Goal: Download file/media

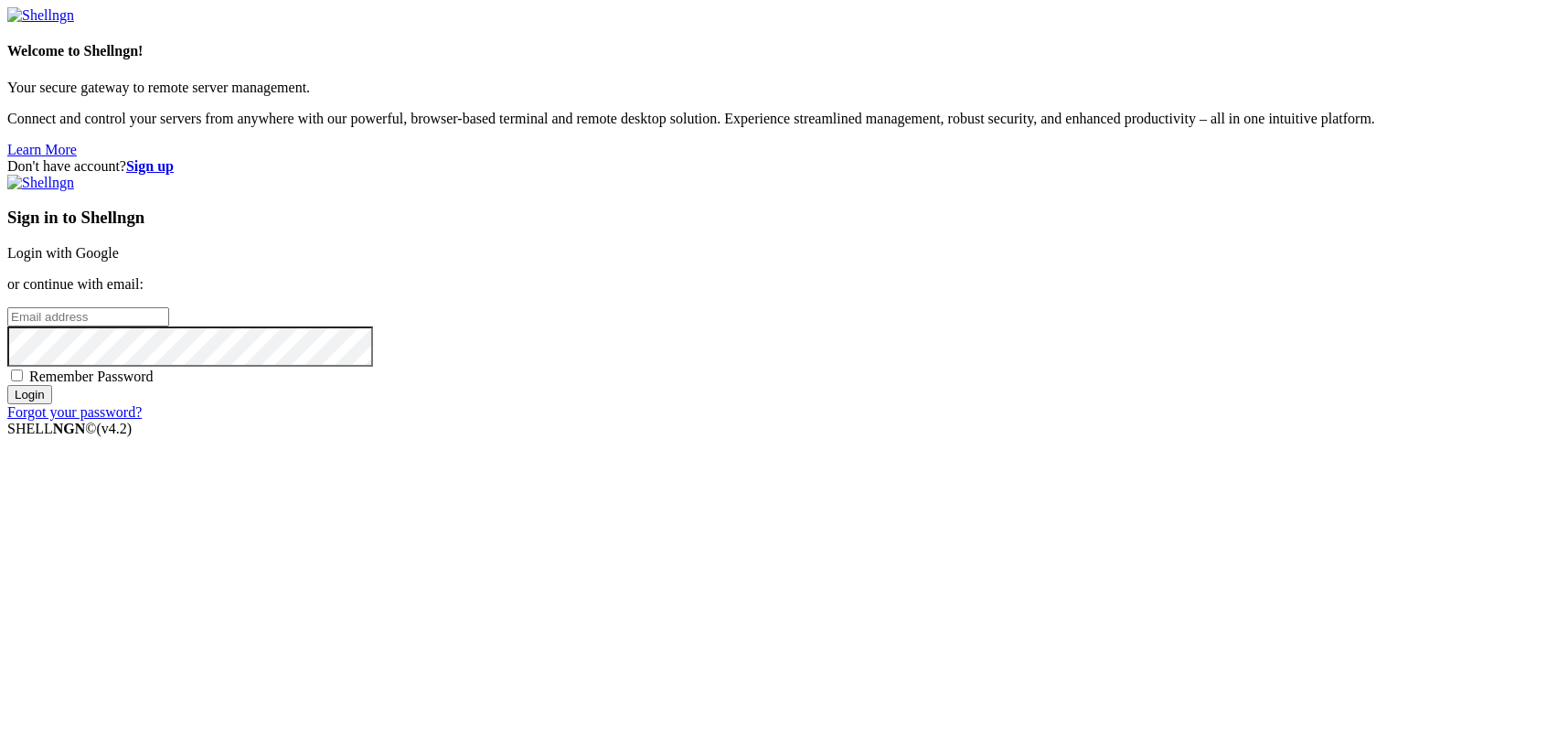
type input "kcs.fa"
click at [558, 255] on div "Don't have account? Sign up Sign in to Shellngn Login with Google or continue w…" at bounding box center [784, 289] width 1554 height 262
click at [119, 260] on link "Login with Google" at bounding box center [63, 253] width 111 height 15
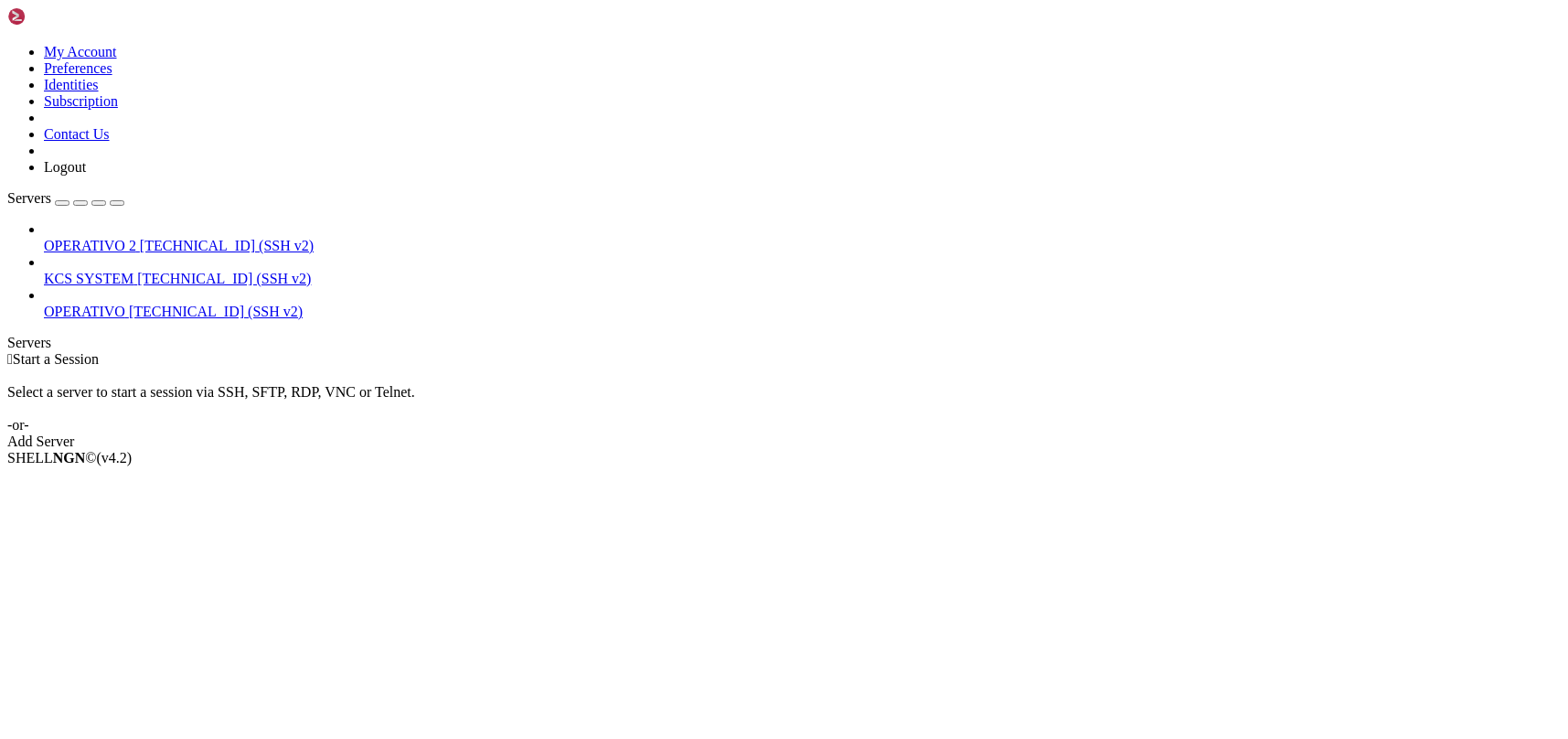
click at [134, 271] on span "KCS SYSTEM" at bounding box center [88, 279] width 89 height 15
click at [137, 271] on span "[TECHNICAL_ID] (SSH v2)" at bounding box center [224, 279] width 174 height 15
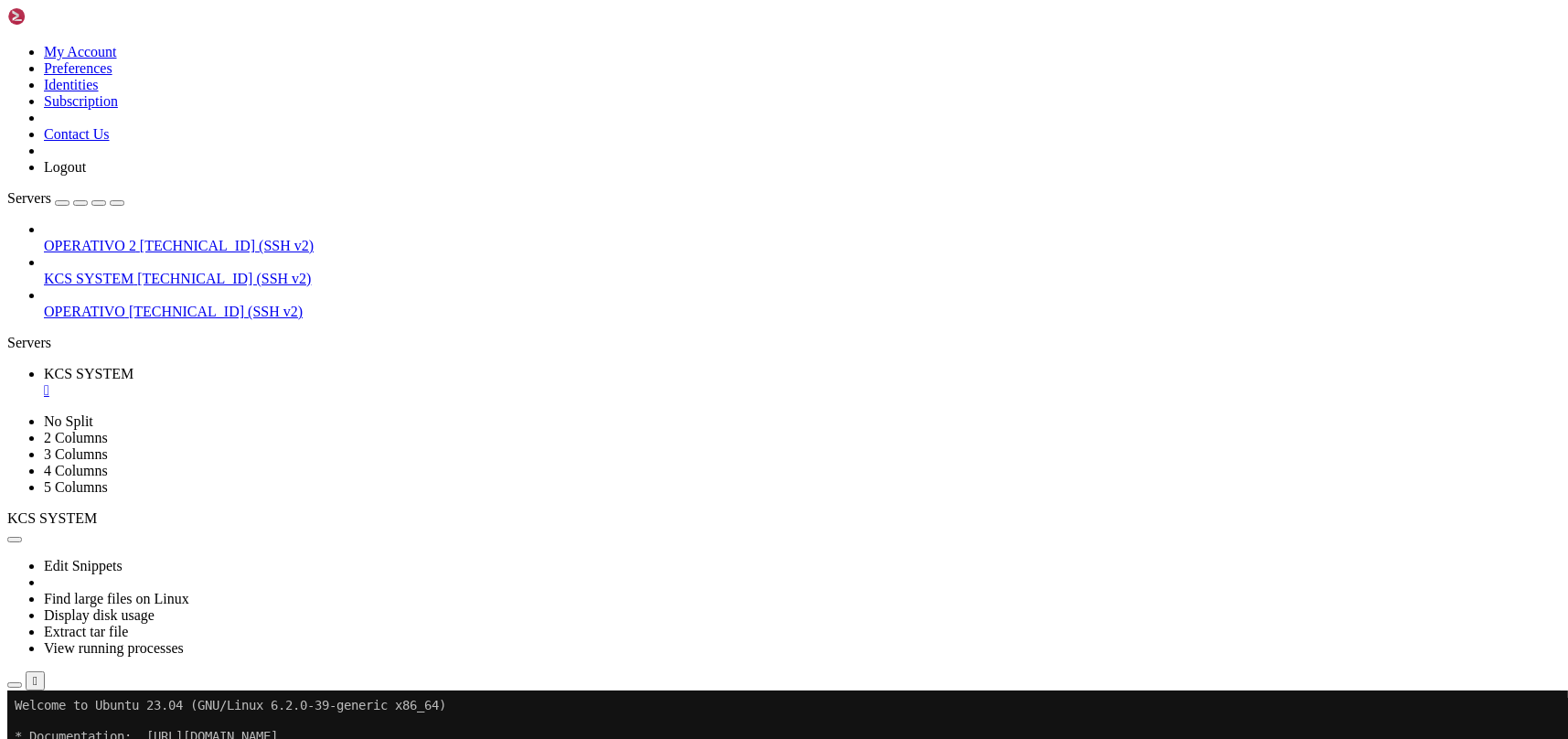
click at [22, 682] on button "button" at bounding box center [14, 685] width 14 height 6
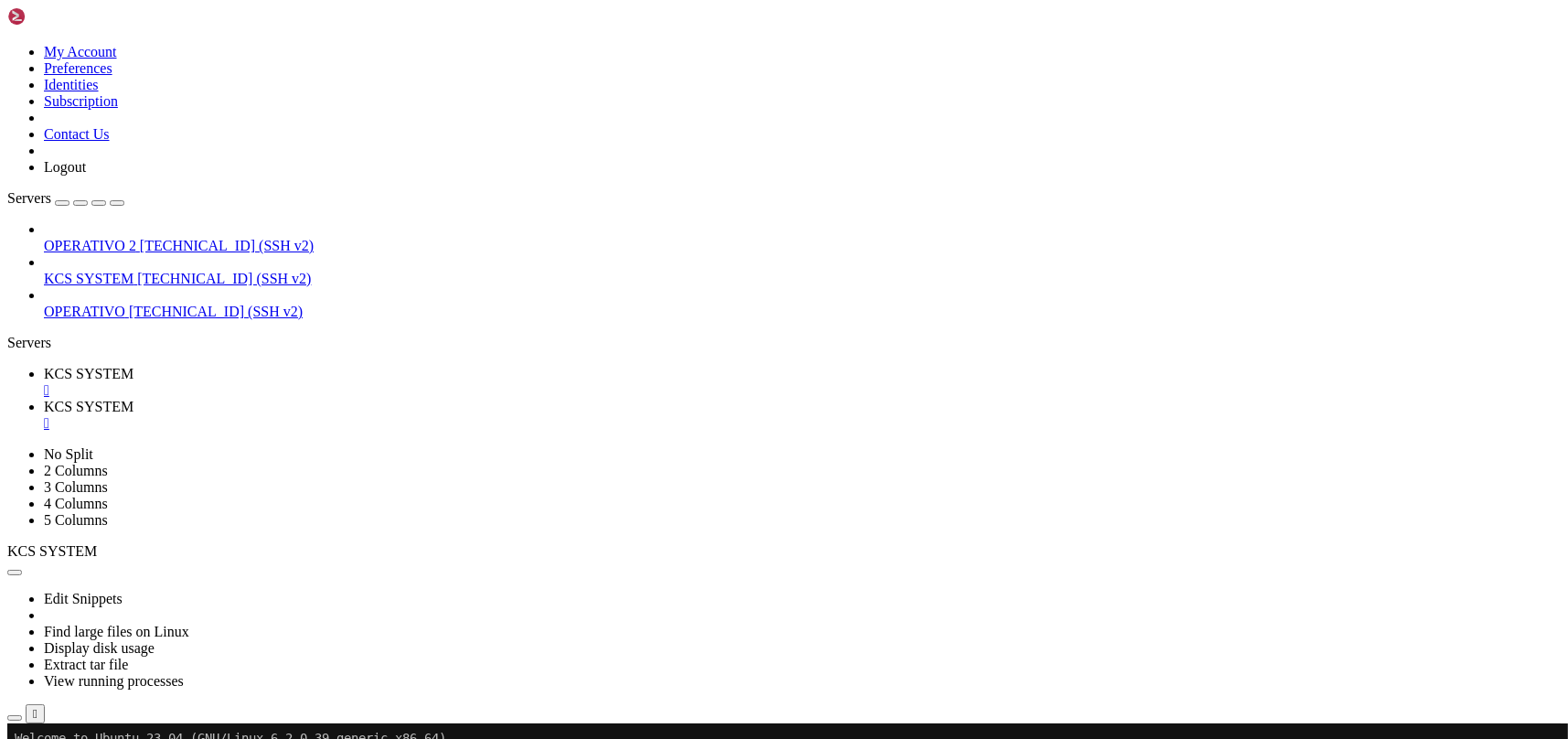
scroll to position [243, 0]
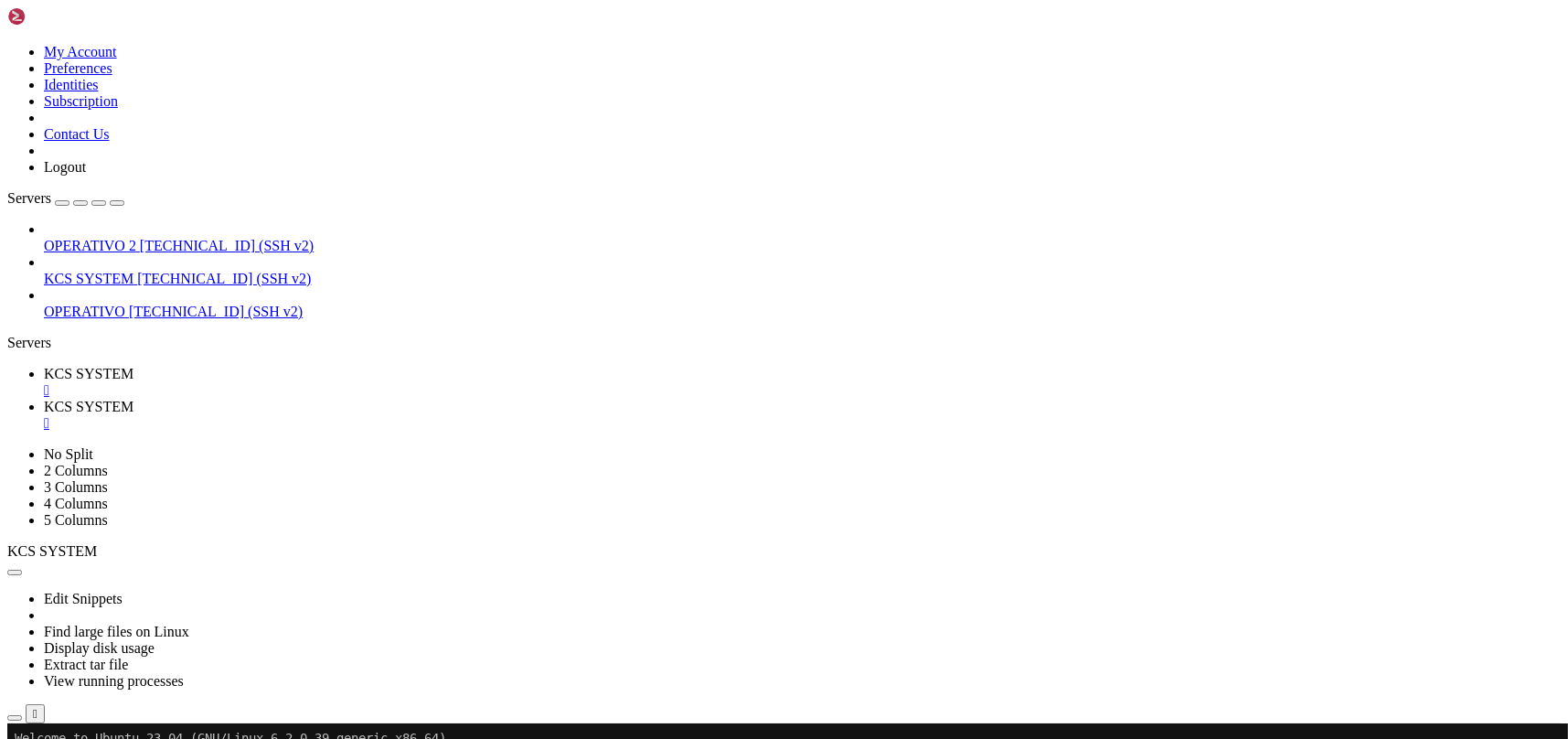
type input "/home/ubuntu/127-app-tracking"
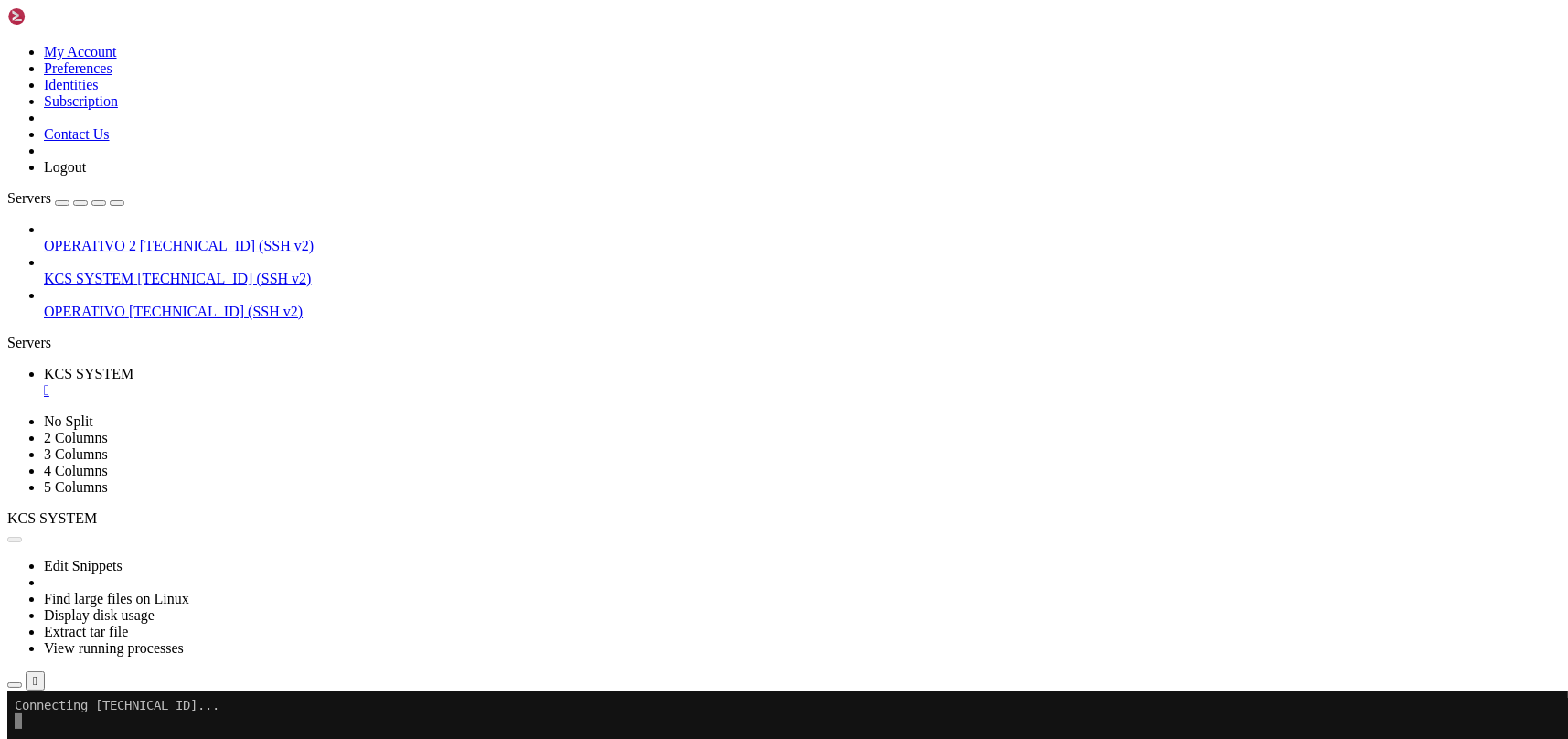
click at [14, 685] on icon "button" at bounding box center [14, 685] width 0 height 0
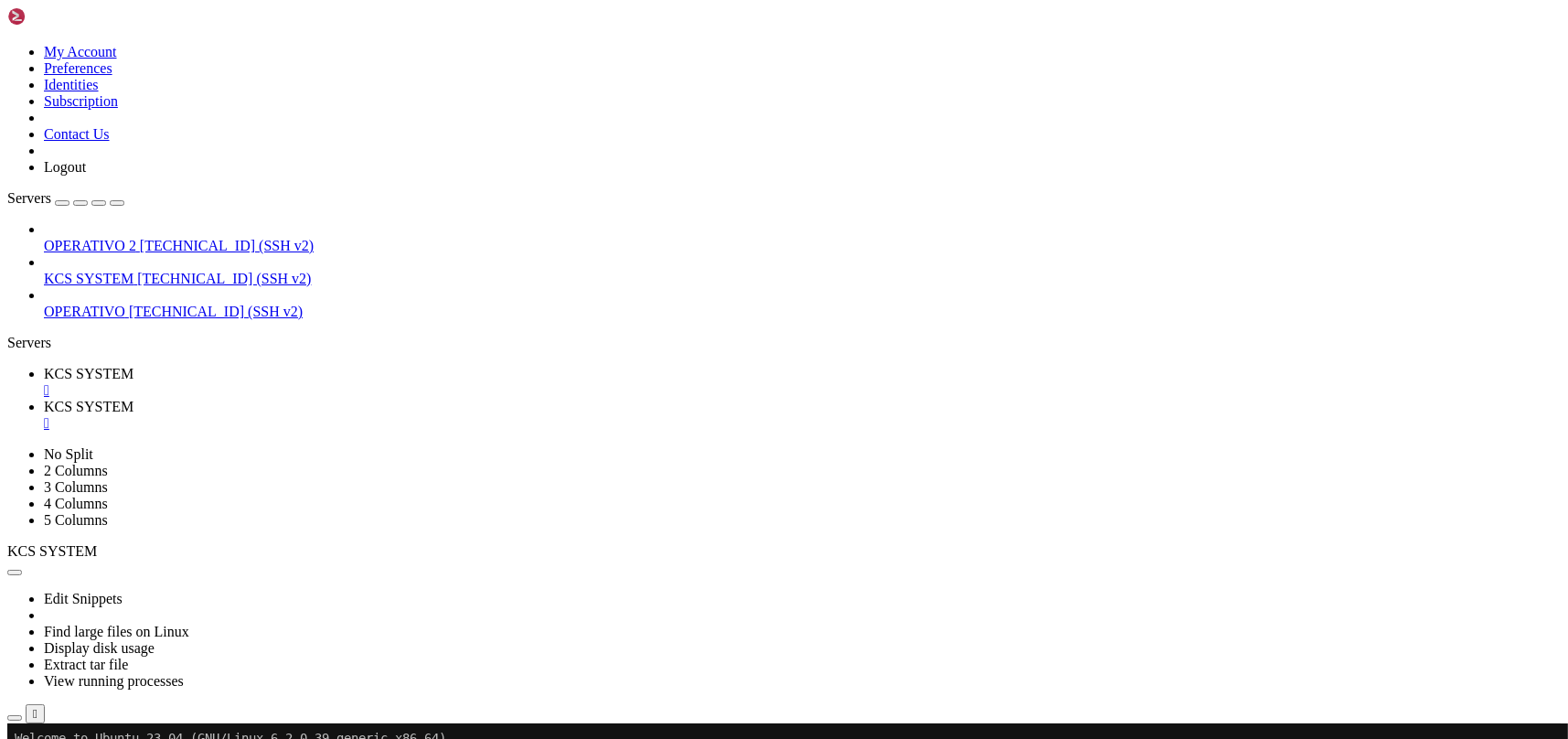
scroll to position [122, 0]
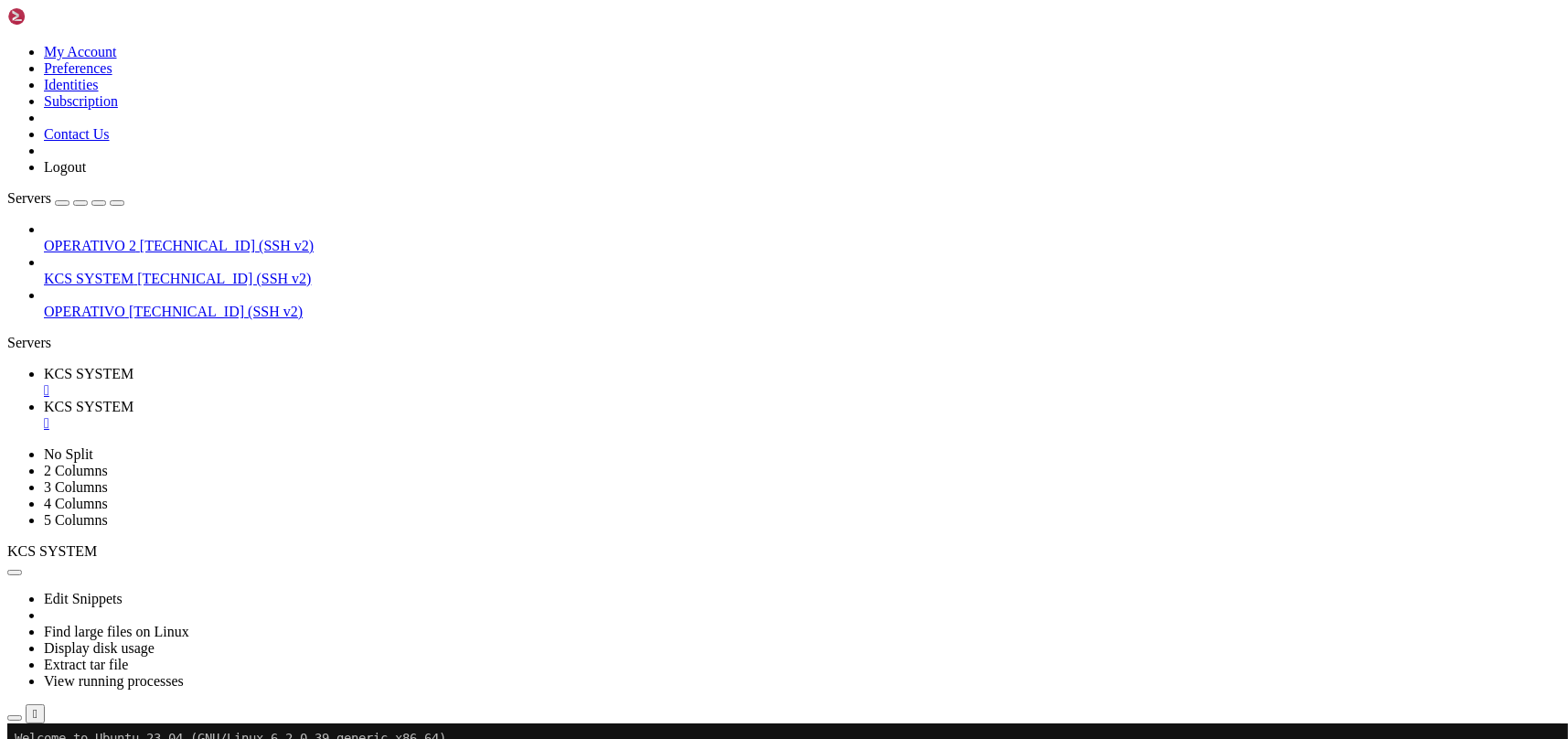
type input "/home/ubuntu/31-app-odoo2"
click at [485, 415] on div "" at bounding box center [802, 423] width 1517 height 16
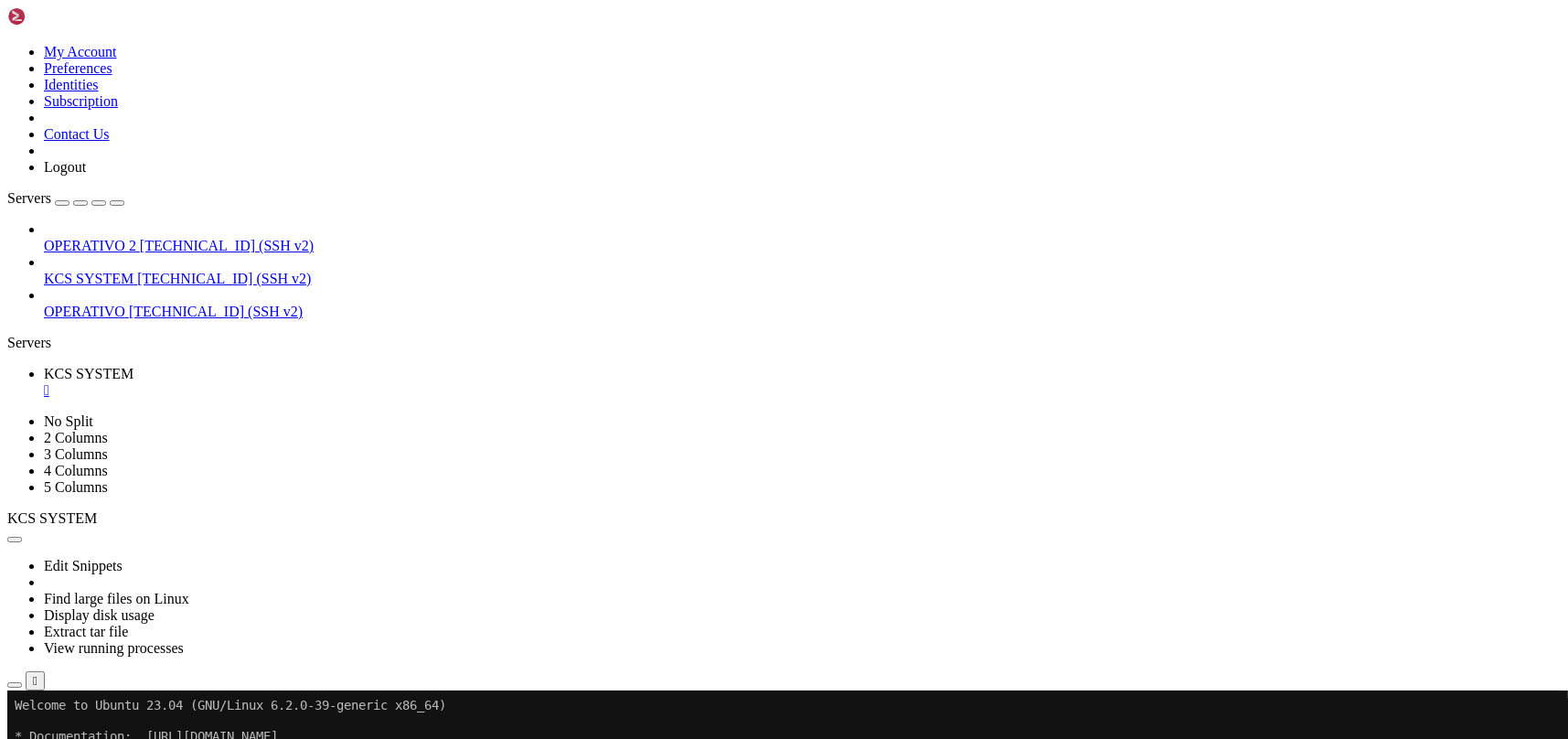
click at [350, 382] on div "" at bounding box center [802, 390] width 1517 height 16
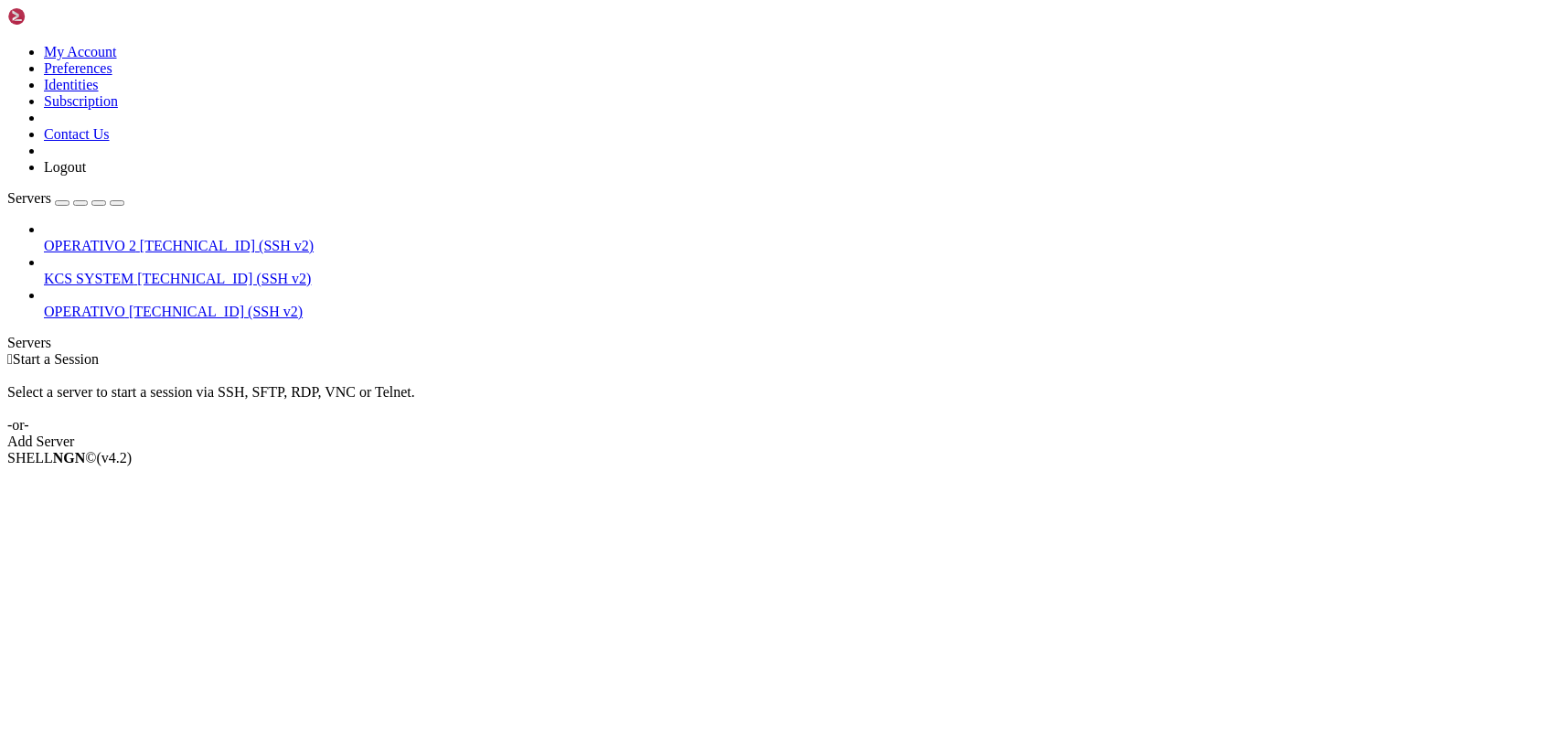
click at [151, 271] on link "KCS SYSTEM [TECHNICAL_ID] (SSH v2)" at bounding box center [802, 279] width 1517 height 16
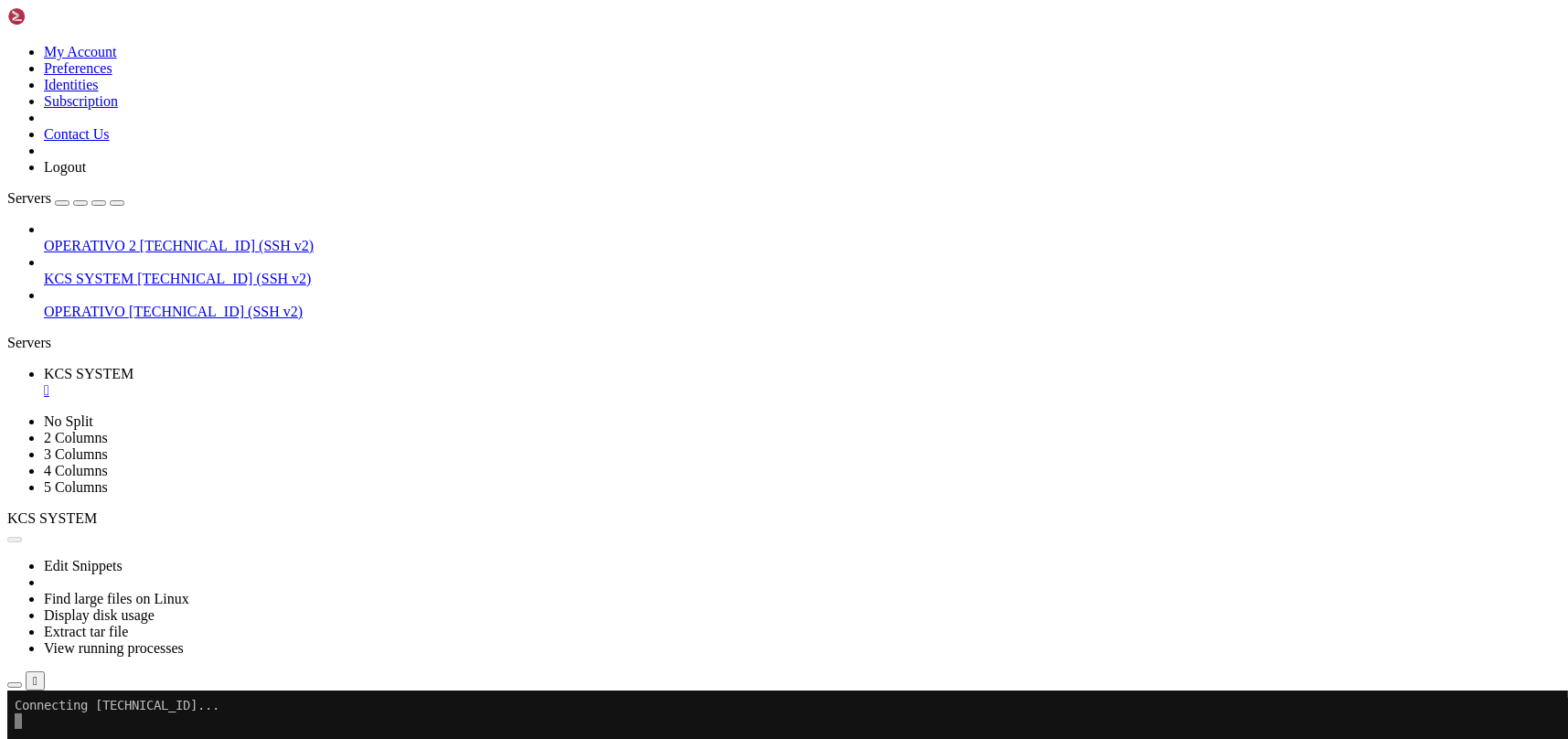
scroll to position [0, 0]
click at [14, 685] on icon "button" at bounding box center [14, 685] width 0 height 0
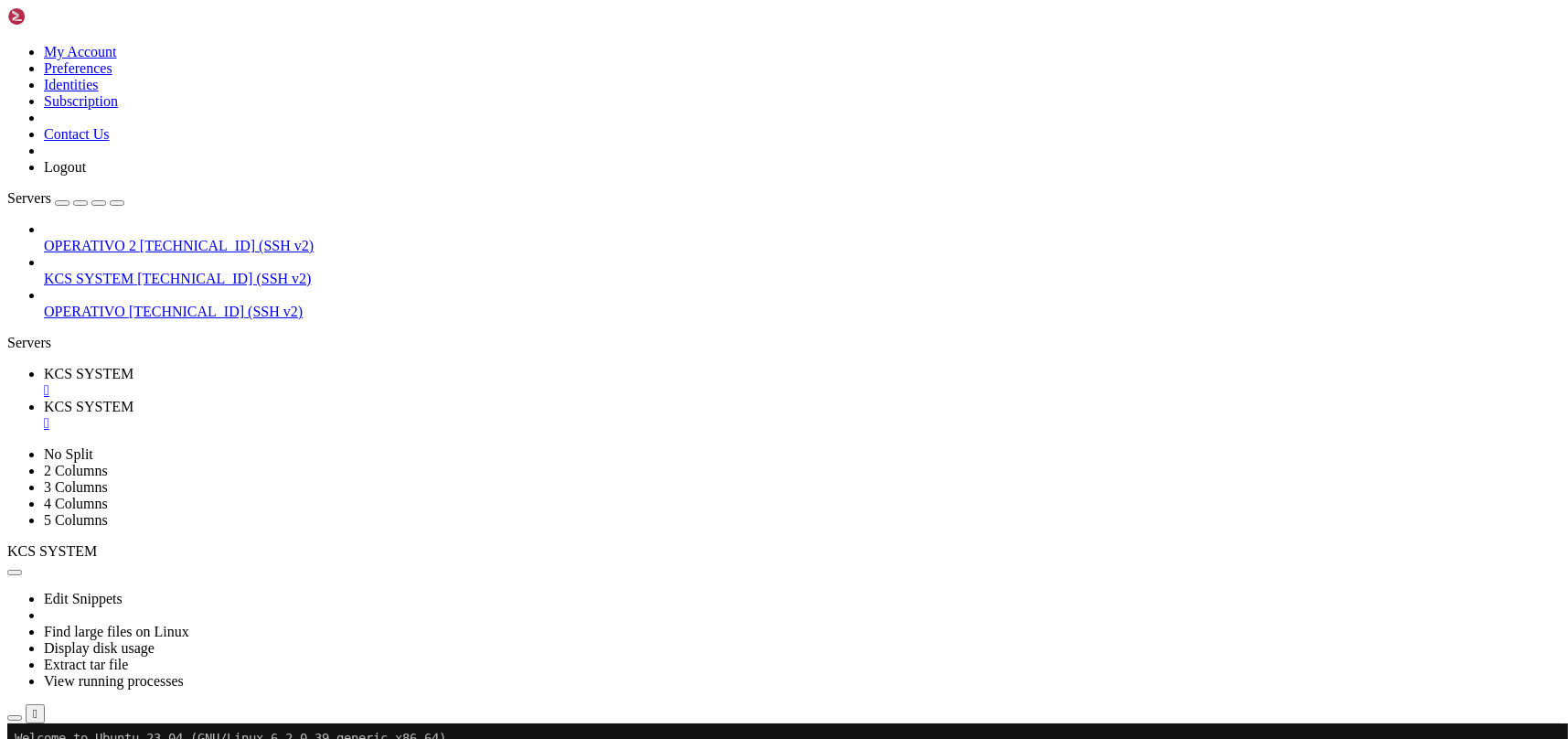
type input "/home/ubuntu/31-app-odoo2"
click at [134, 366] on span "KCS SYSTEM" at bounding box center [88, 374] width 89 height 15
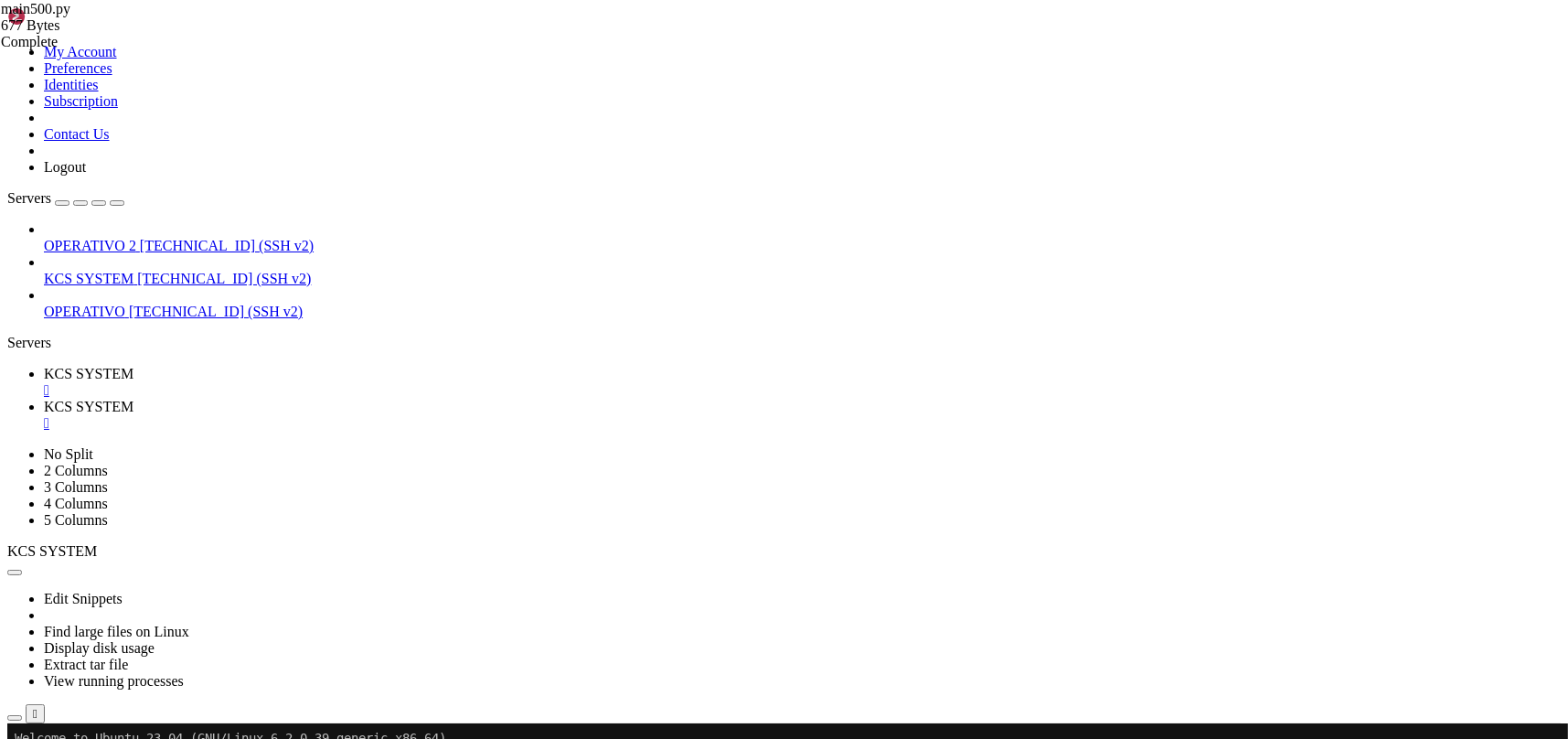
click at [134, 399] on span "KCS SYSTEM" at bounding box center [88, 406] width 89 height 15
click at [485, 415] on div "" at bounding box center [802, 423] width 1517 height 16
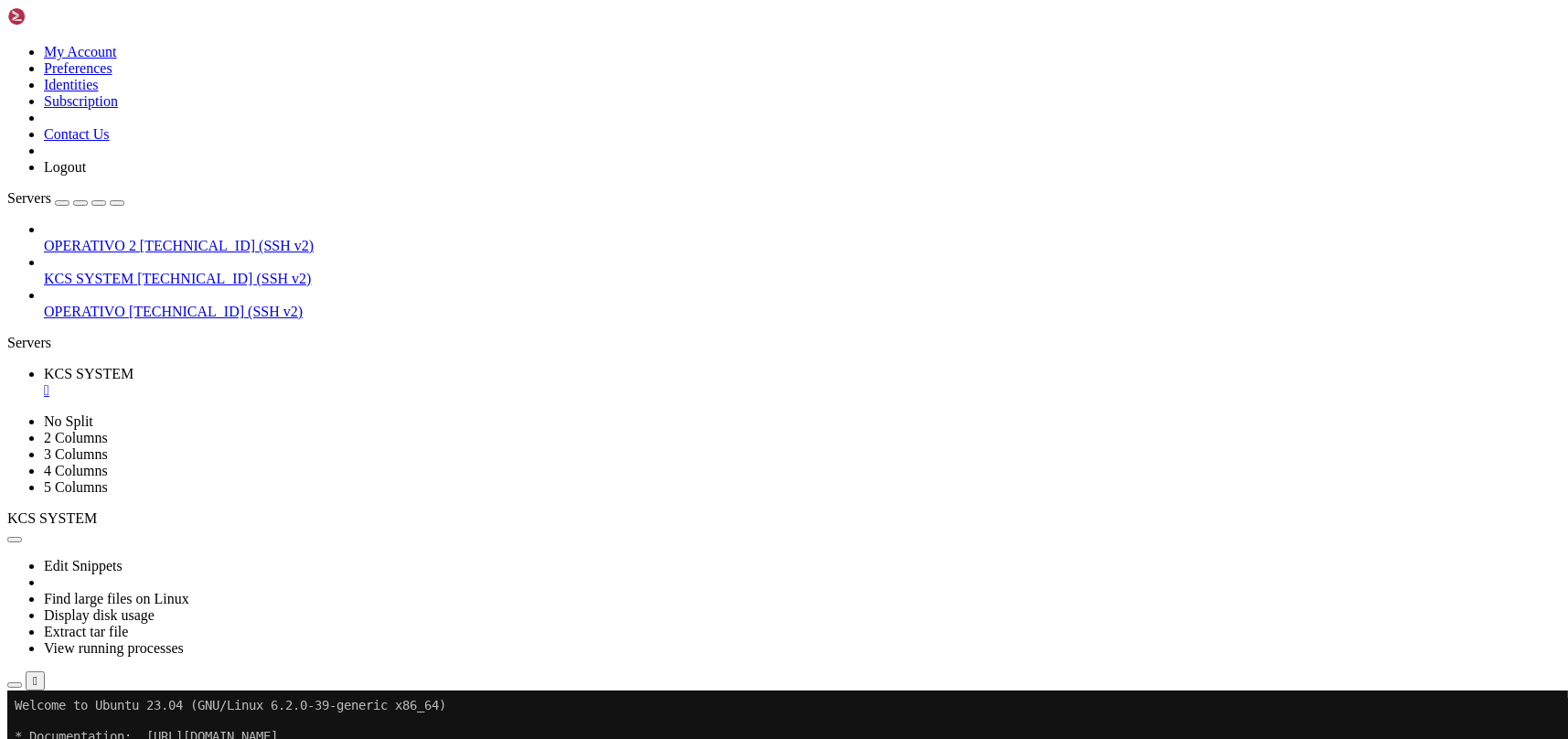
click at [350, 382] on div "" at bounding box center [802, 390] width 1517 height 16
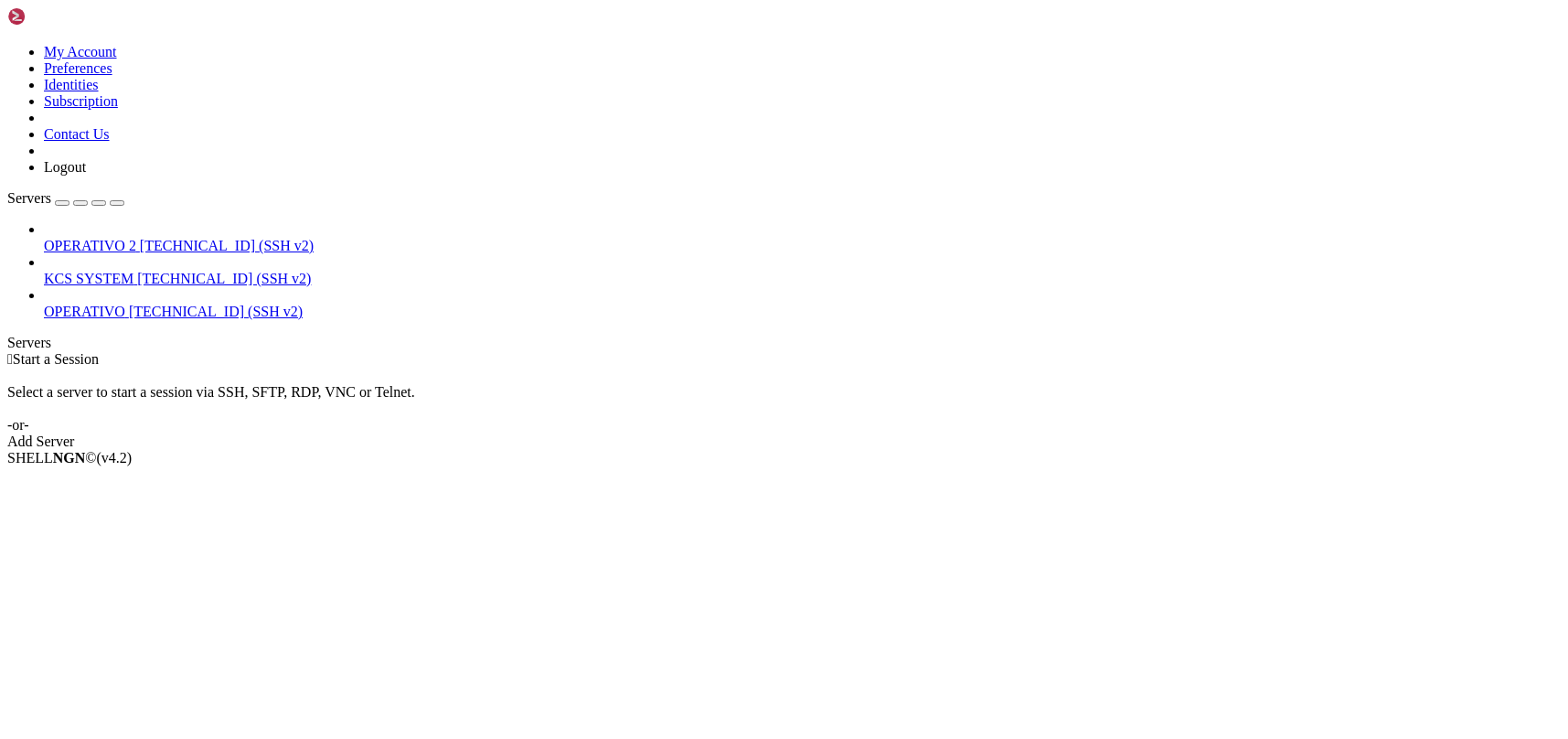
click at [134, 271] on span "KCS SYSTEM" at bounding box center [88, 279] width 89 height 15
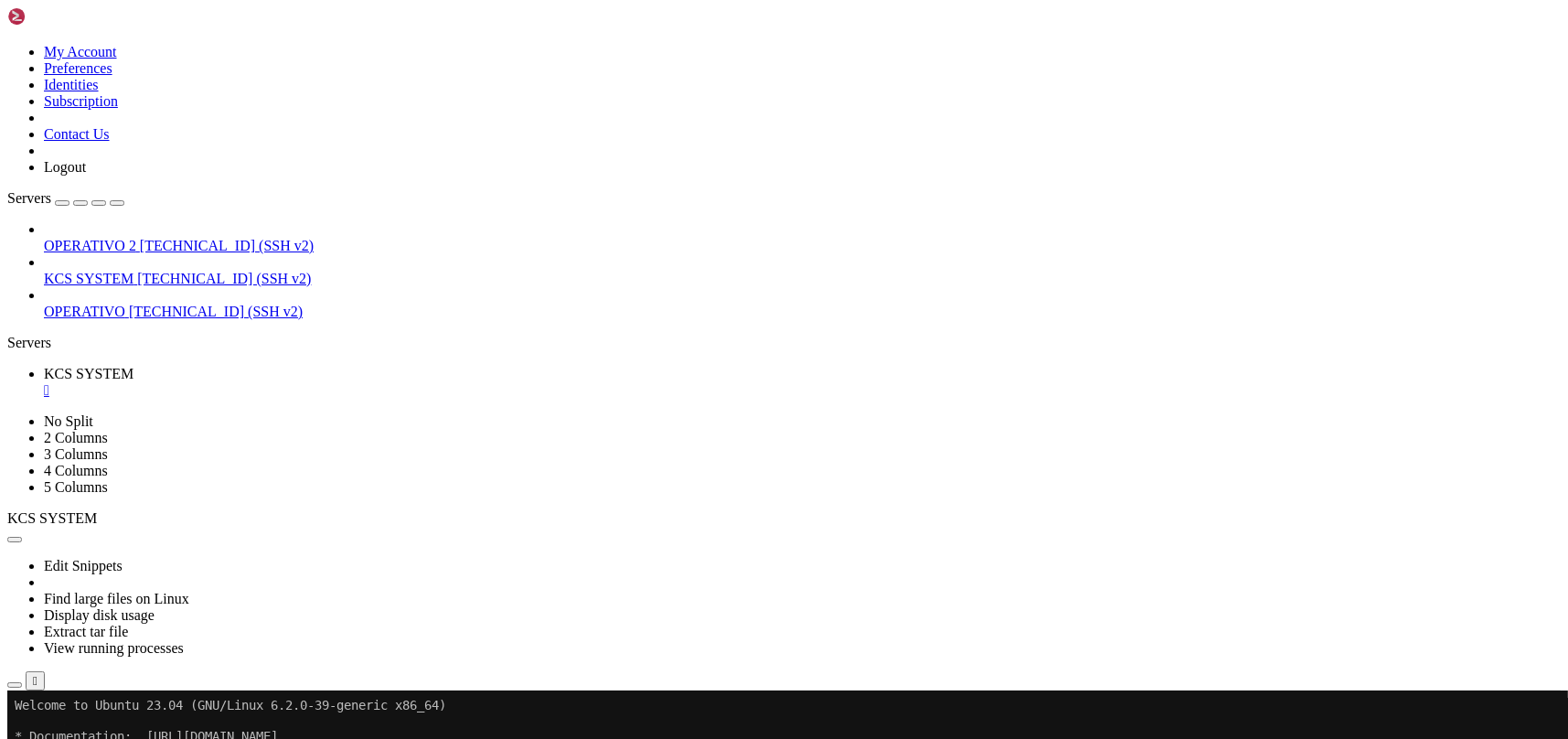
click at [348, 382] on div "" at bounding box center [802, 390] width 1517 height 16
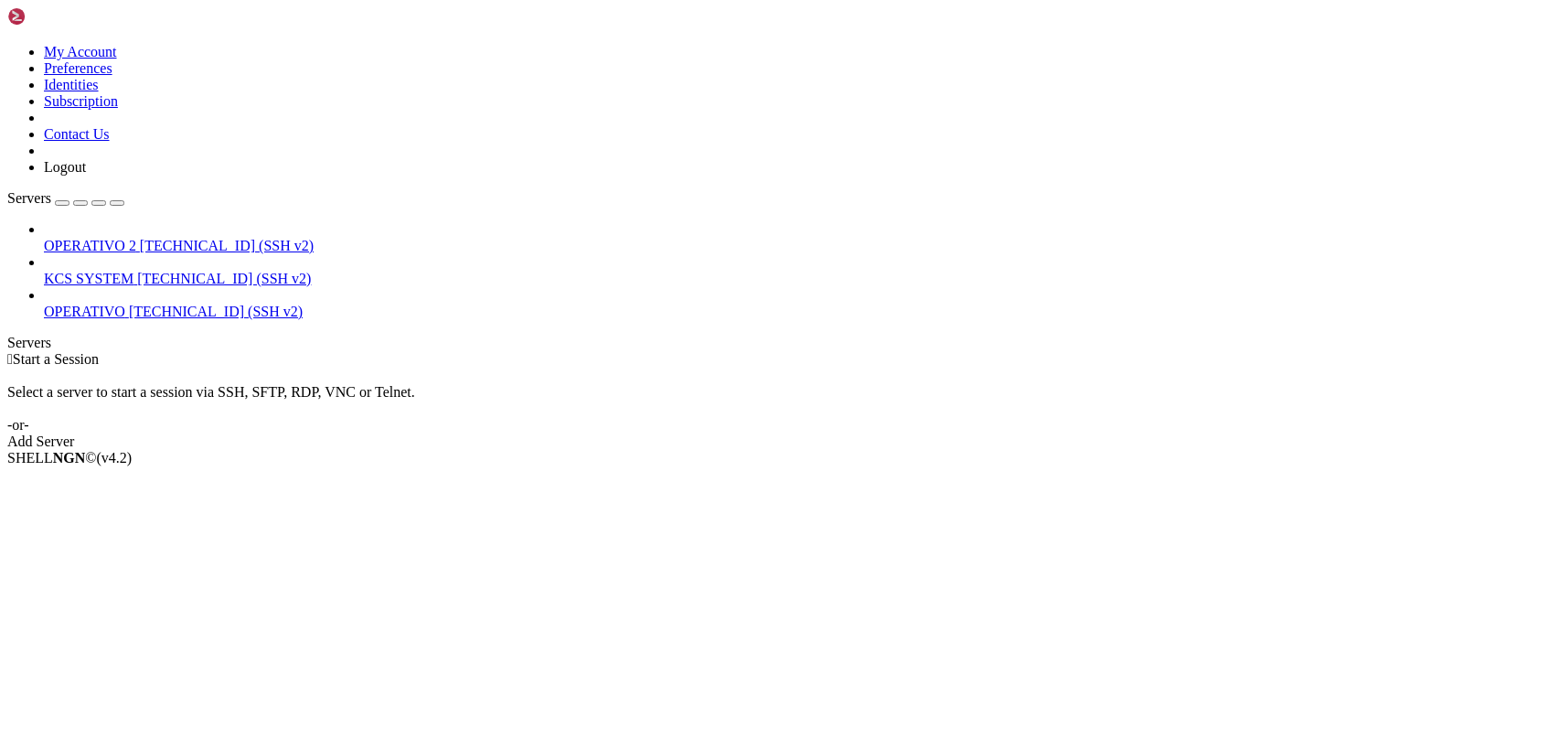
click at [134, 271] on span "KCS SYSTEM" at bounding box center [88, 279] width 89 height 15
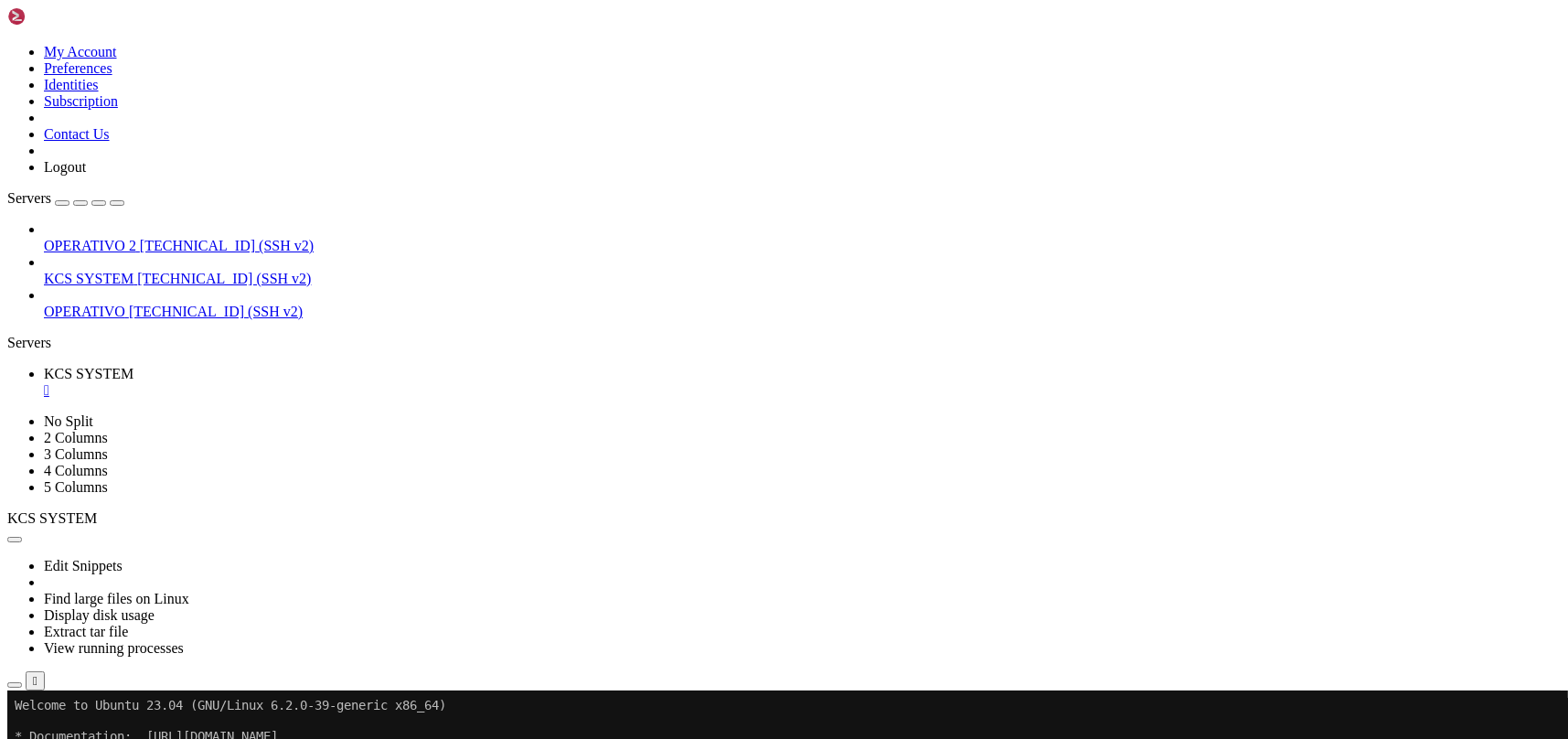
click at [14, 685] on icon "button" at bounding box center [14, 685] width 0 height 0
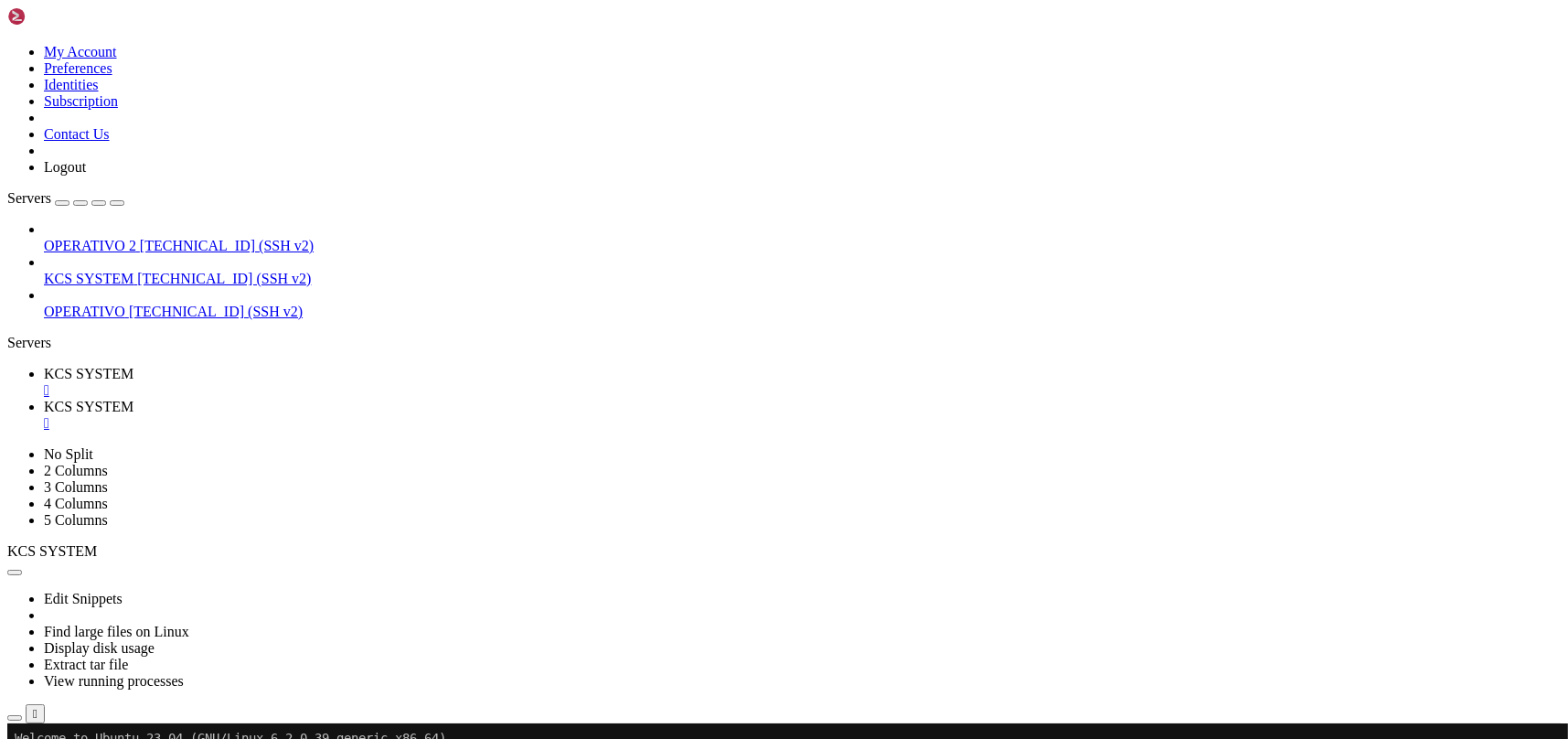
type input "/home/ubuntu/31-app-odoo2"
